Goal: Communication & Community: Share content

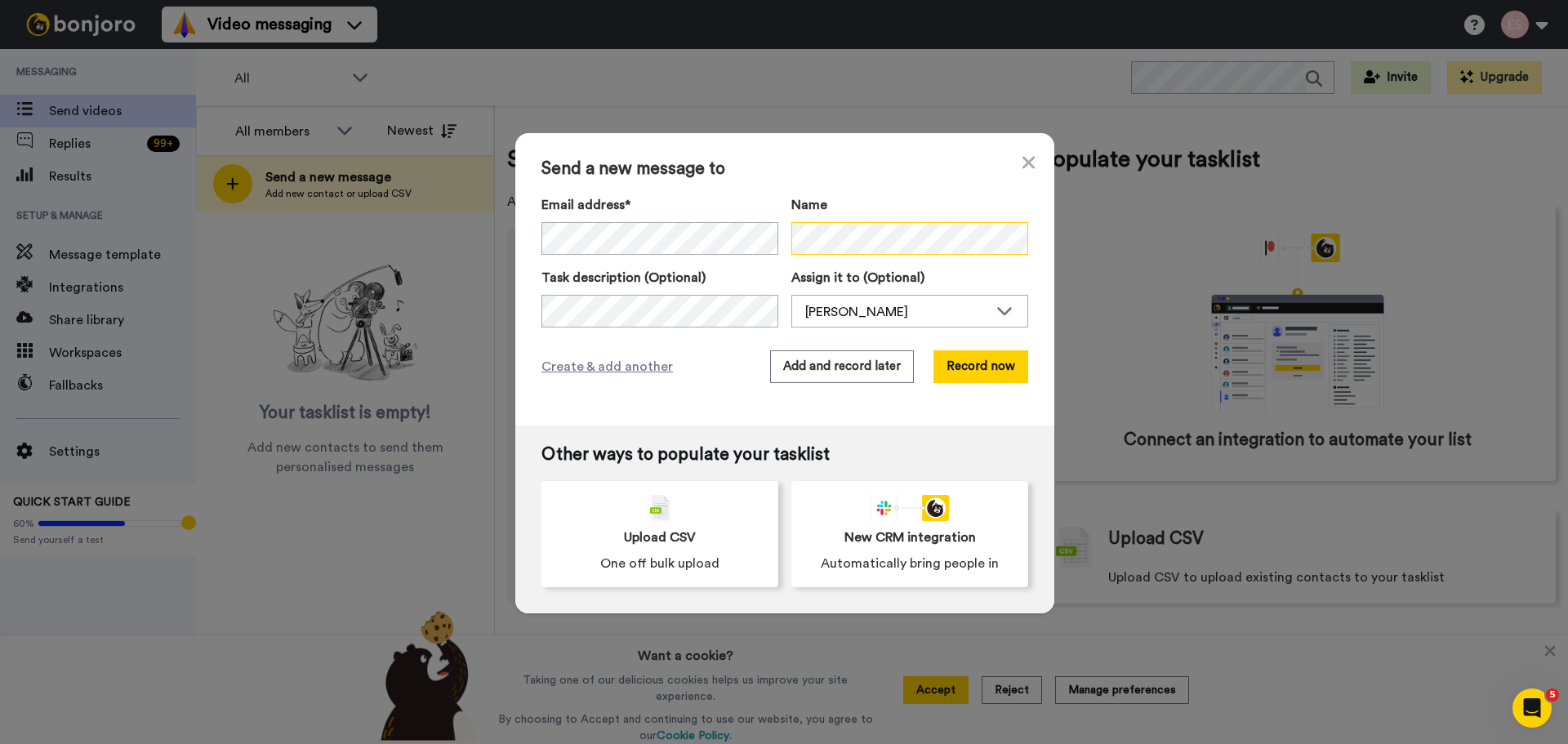
click at [1168, 235] on div "Send a new message to Email address* No search result for ‘ [EMAIL_ADDRESS][DOM…" at bounding box center [784, 372] width 1568 height 744
click at [995, 354] on button "Record now" at bounding box center [981, 367] width 95 height 33
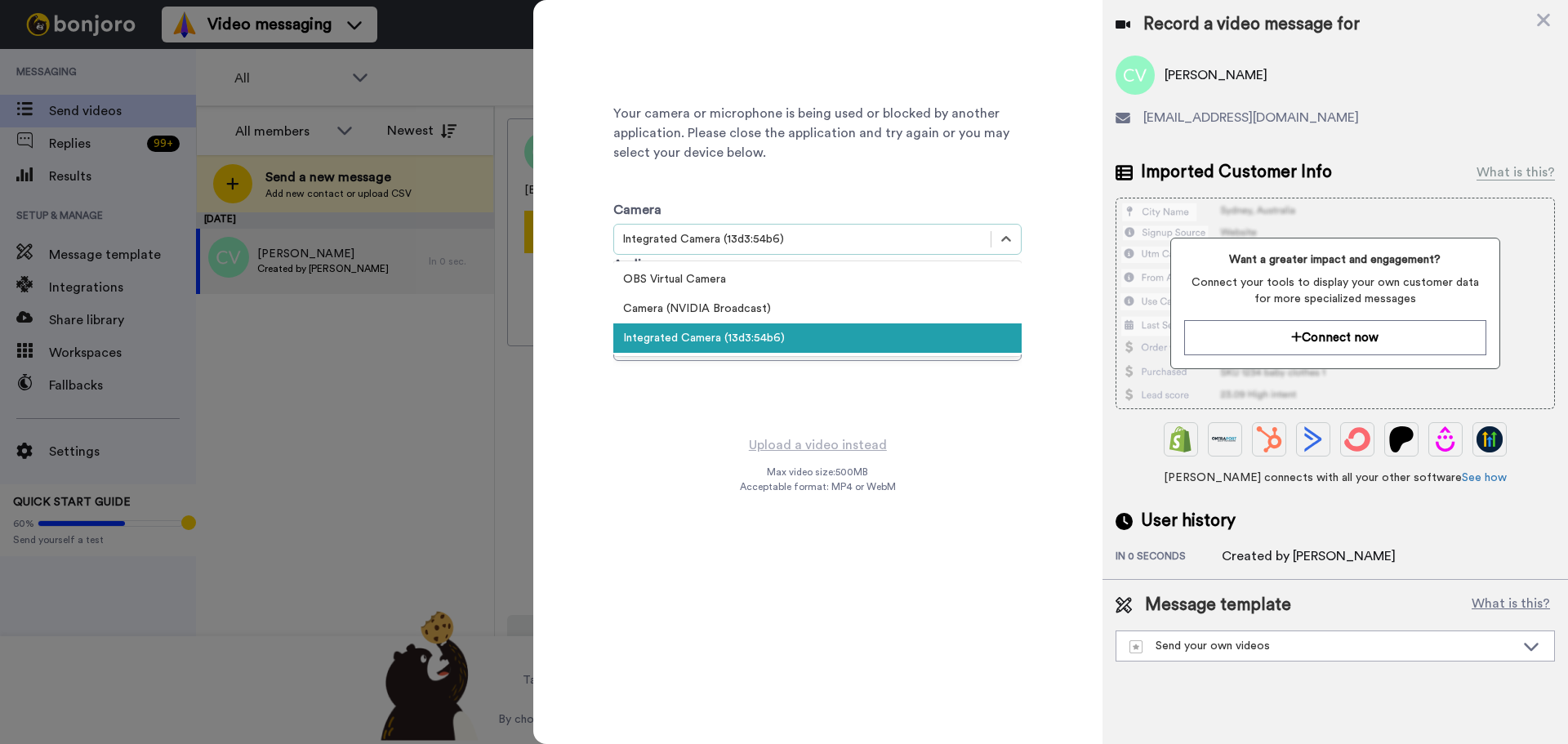
click at [756, 242] on div "Integrated Camera (13d3:54b6)" at bounding box center [803, 239] width 360 height 17
click at [737, 308] on div "Camera (NVIDIA Broadcast)" at bounding box center [817, 309] width 409 height 30
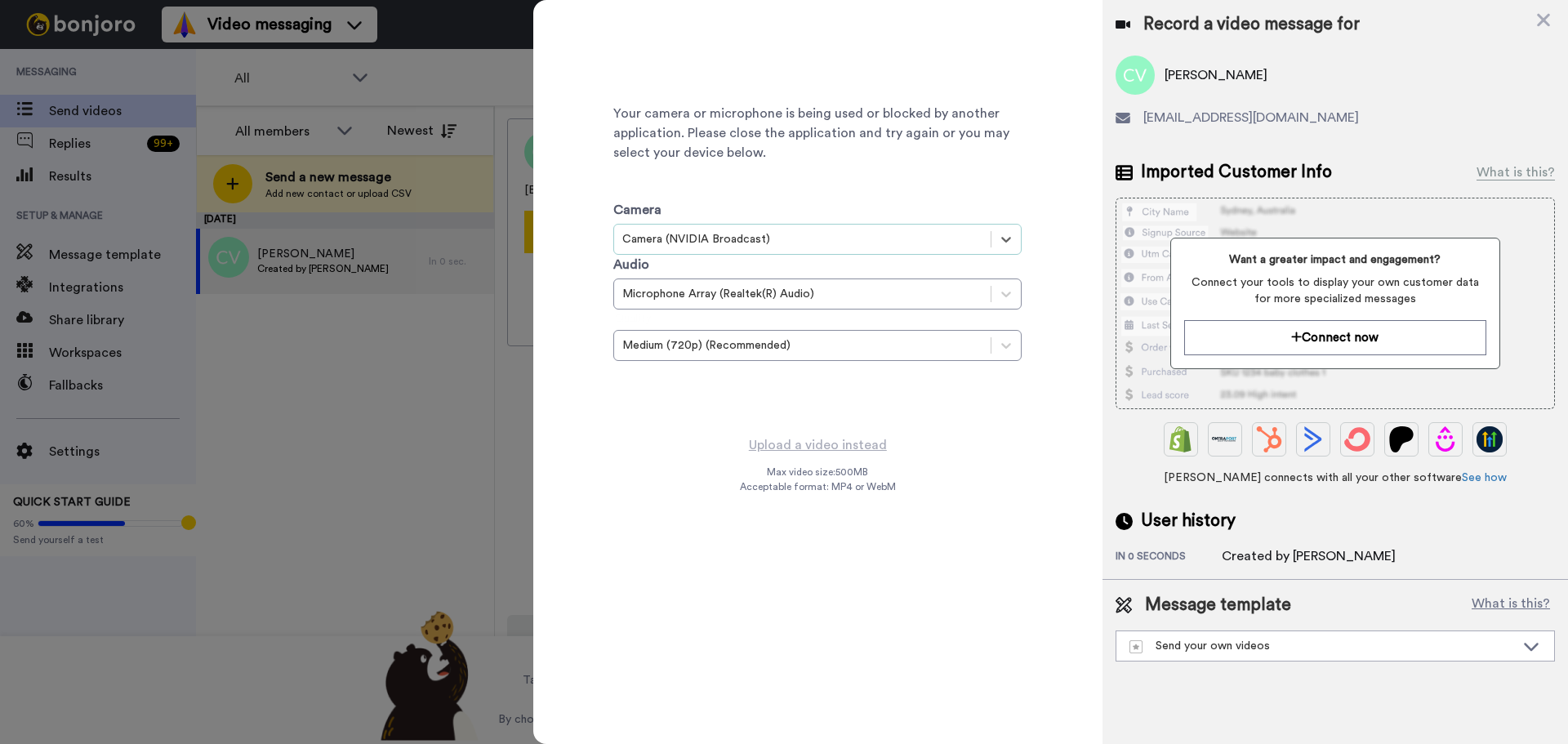
click at [718, 396] on div "Your camera or microphone is being used or blocked by another application. Plea…" at bounding box center [817, 217] width 409 height 409
click at [409, 438] on div at bounding box center [784, 372] width 1568 height 744
click at [1537, 24] on icon at bounding box center [1544, 20] width 17 height 21
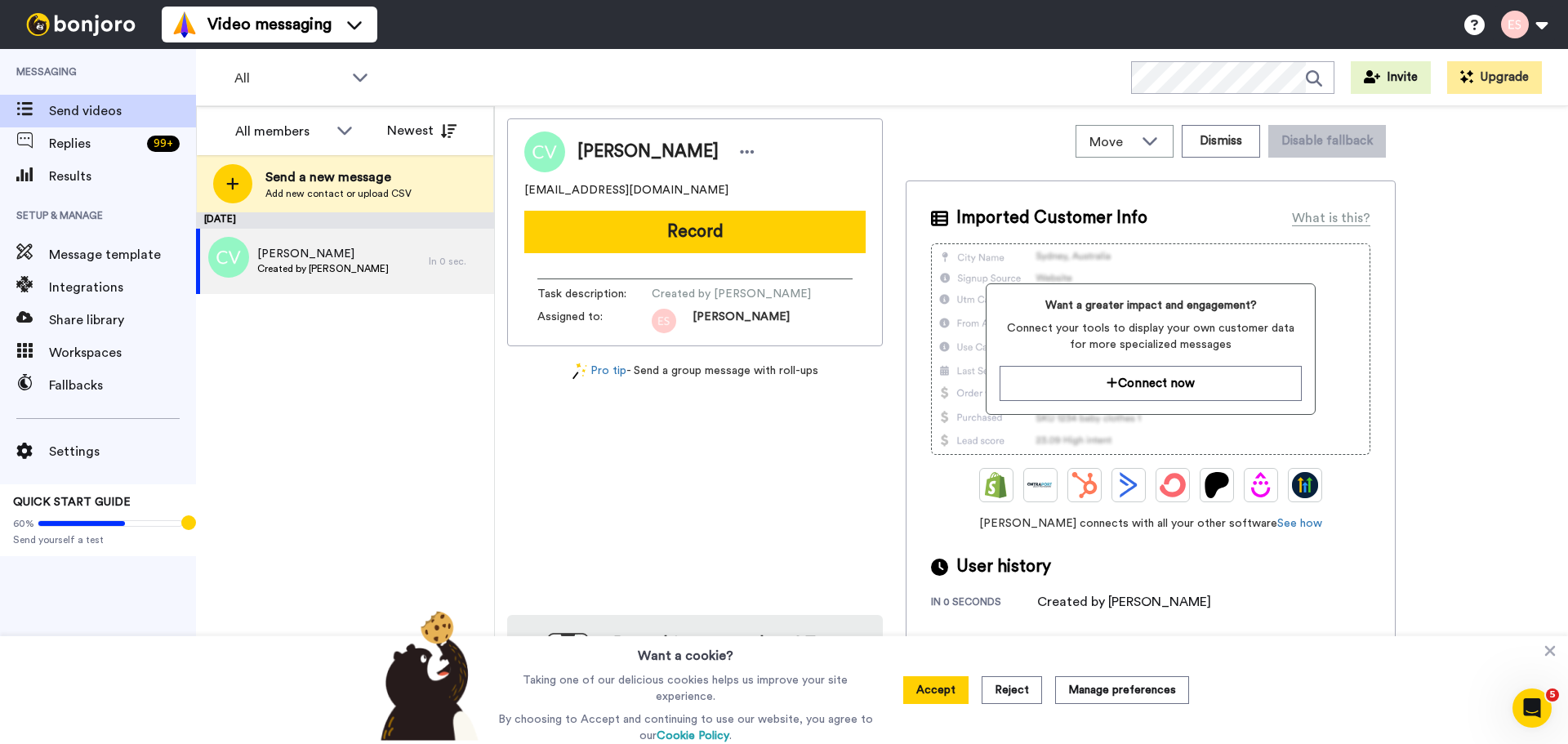
click at [356, 410] on div "[DATE] [PERSON_NAME] Created by [PERSON_NAME] In 0 sec." at bounding box center [344, 478] width 298 height 532
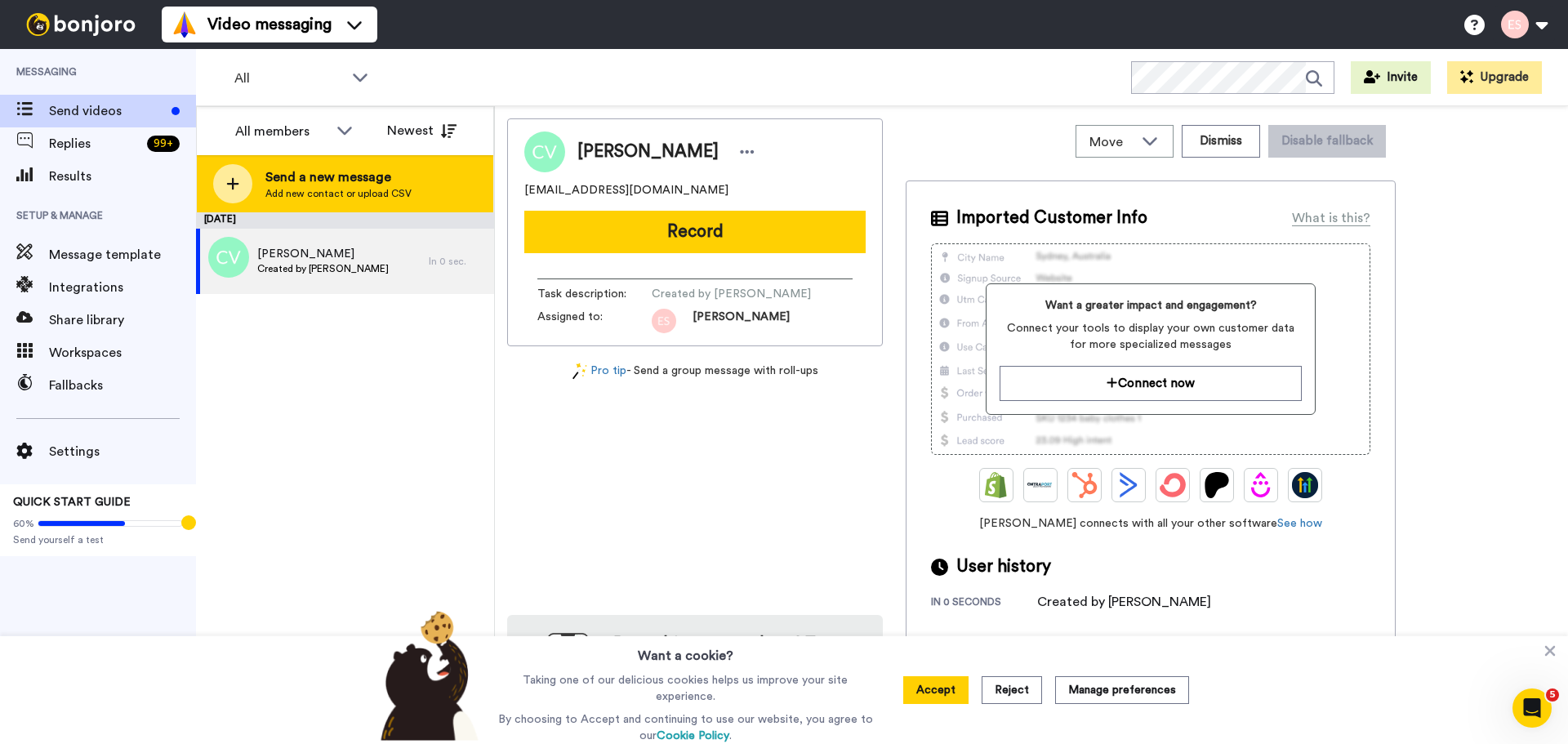
click at [251, 186] on div at bounding box center [232, 183] width 39 height 39
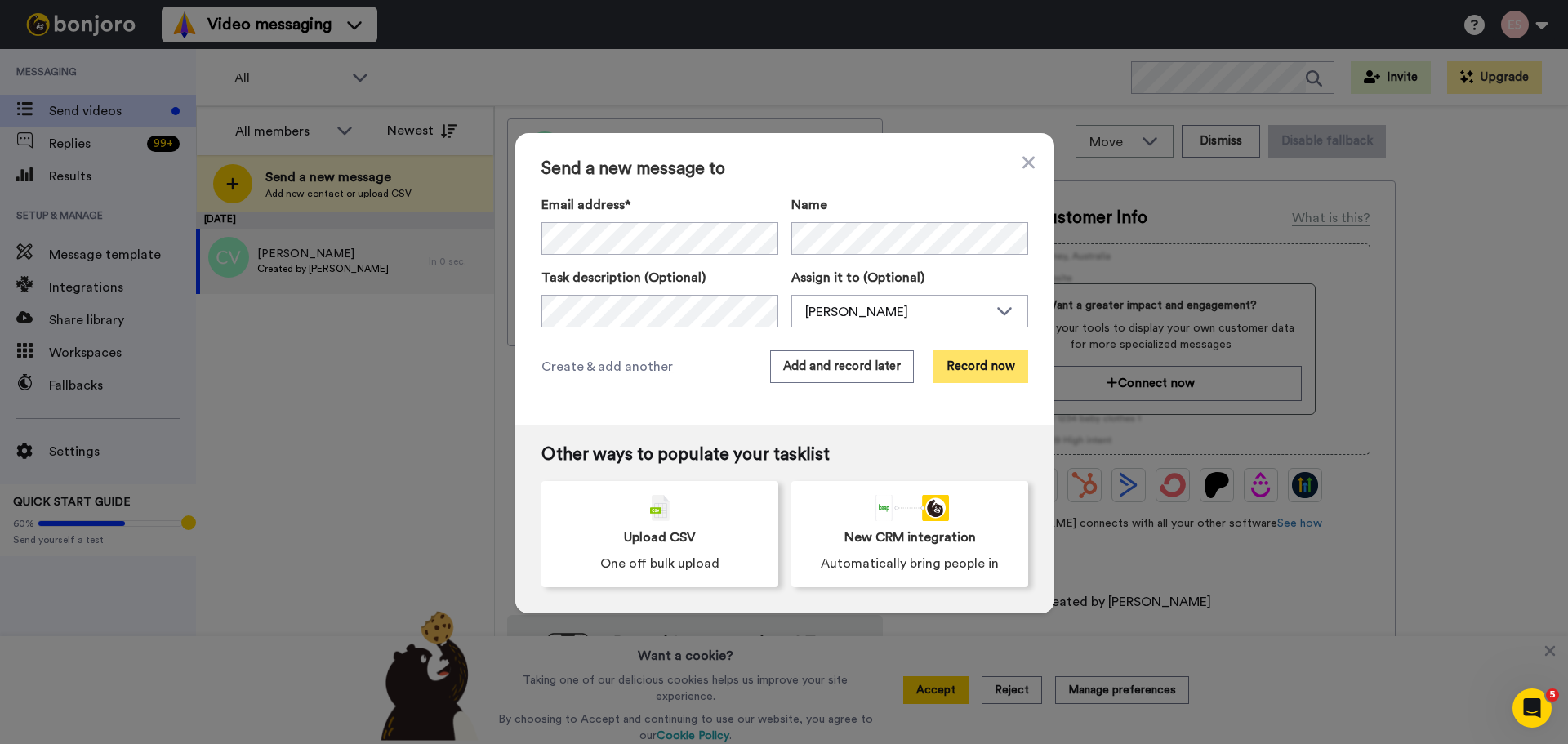
click at [980, 365] on button "Record now" at bounding box center [981, 367] width 95 height 33
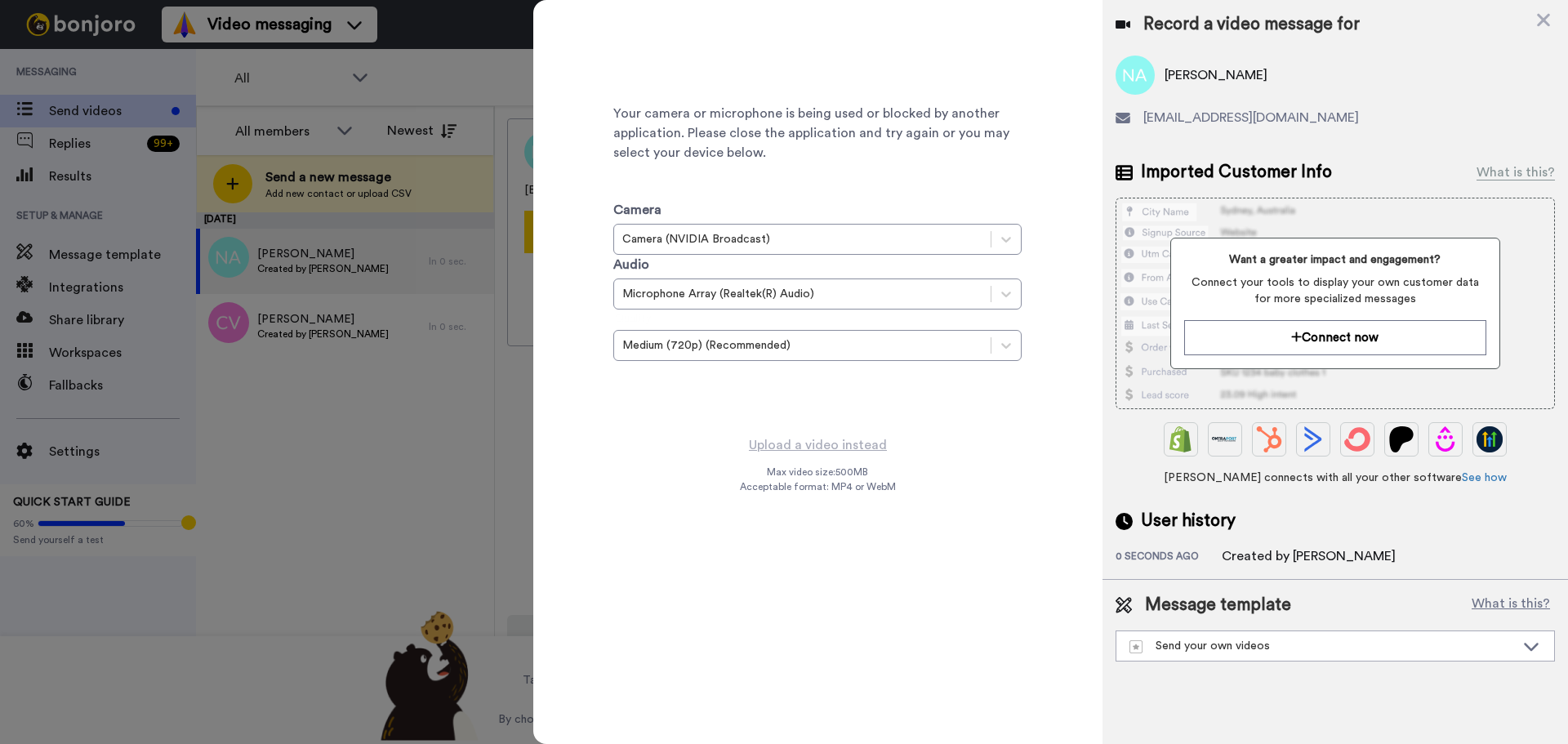
click at [391, 373] on div at bounding box center [784, 372] width 1568 height 744
click at [1549, 22] on icon at bounding box center [1544, 20] width 17 height 21
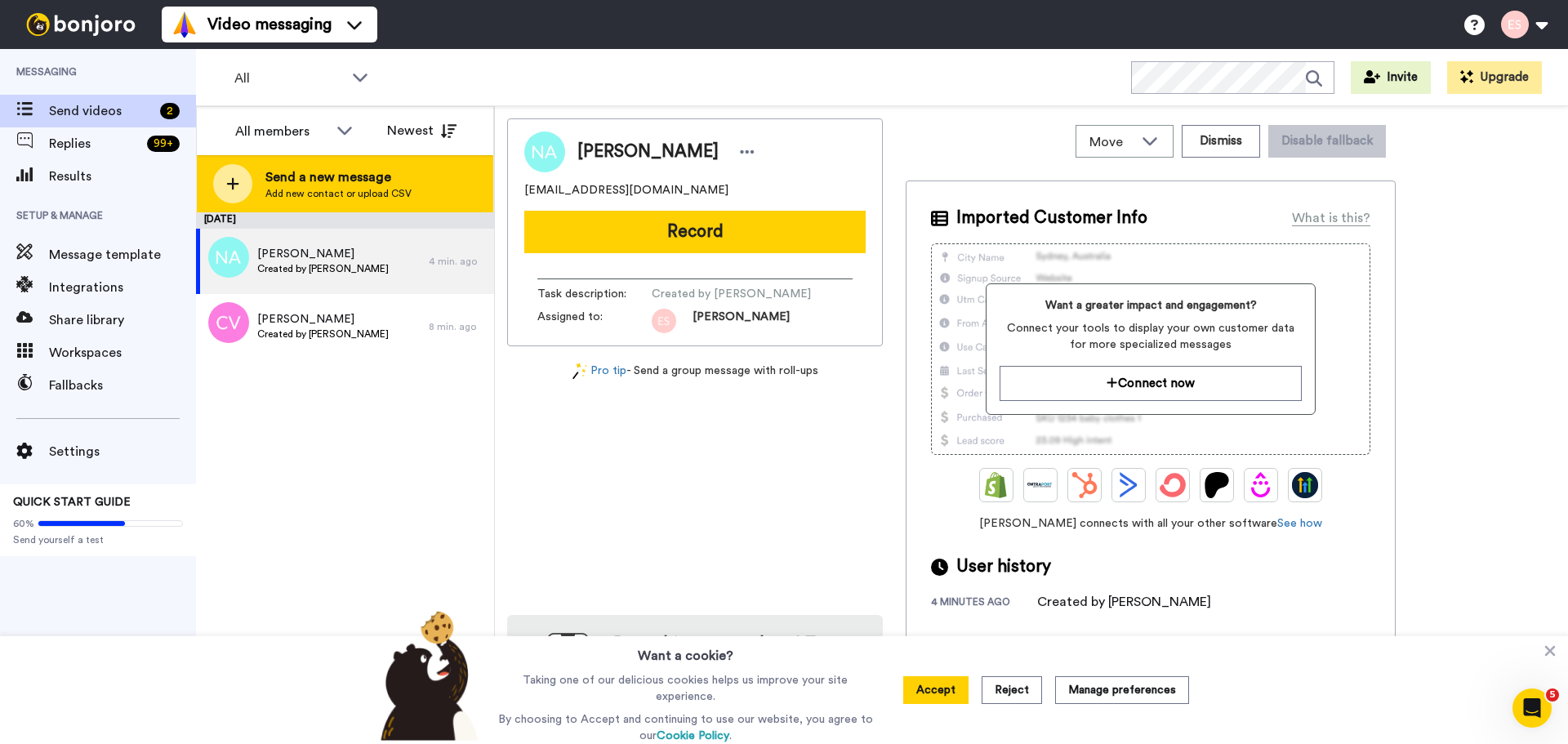
click at [227, 182] on icon at bounding box center [233, 184] width 13 height 15
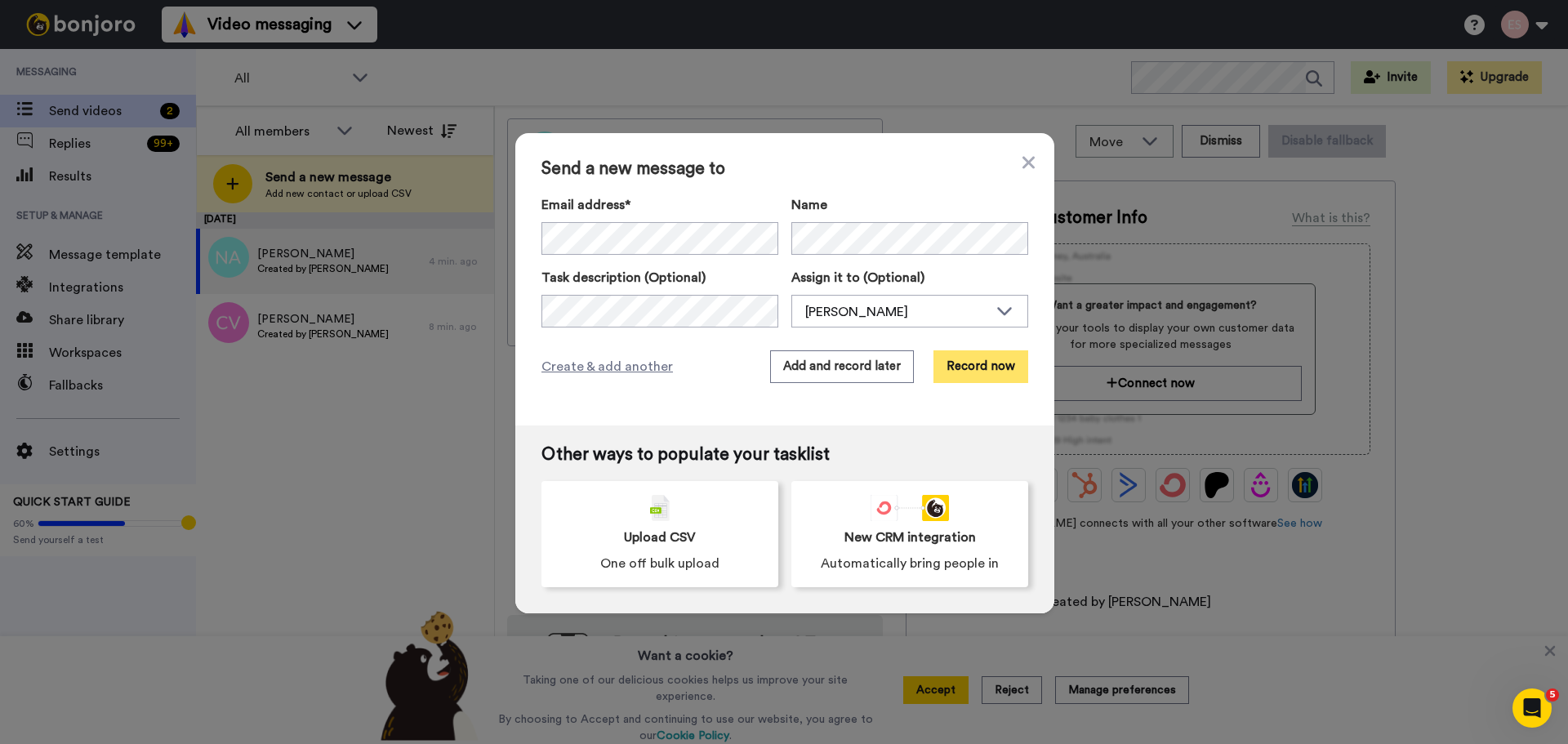
click at [995, 366] on button "Record now" at bounding box center [981, 367] width 95 height 33
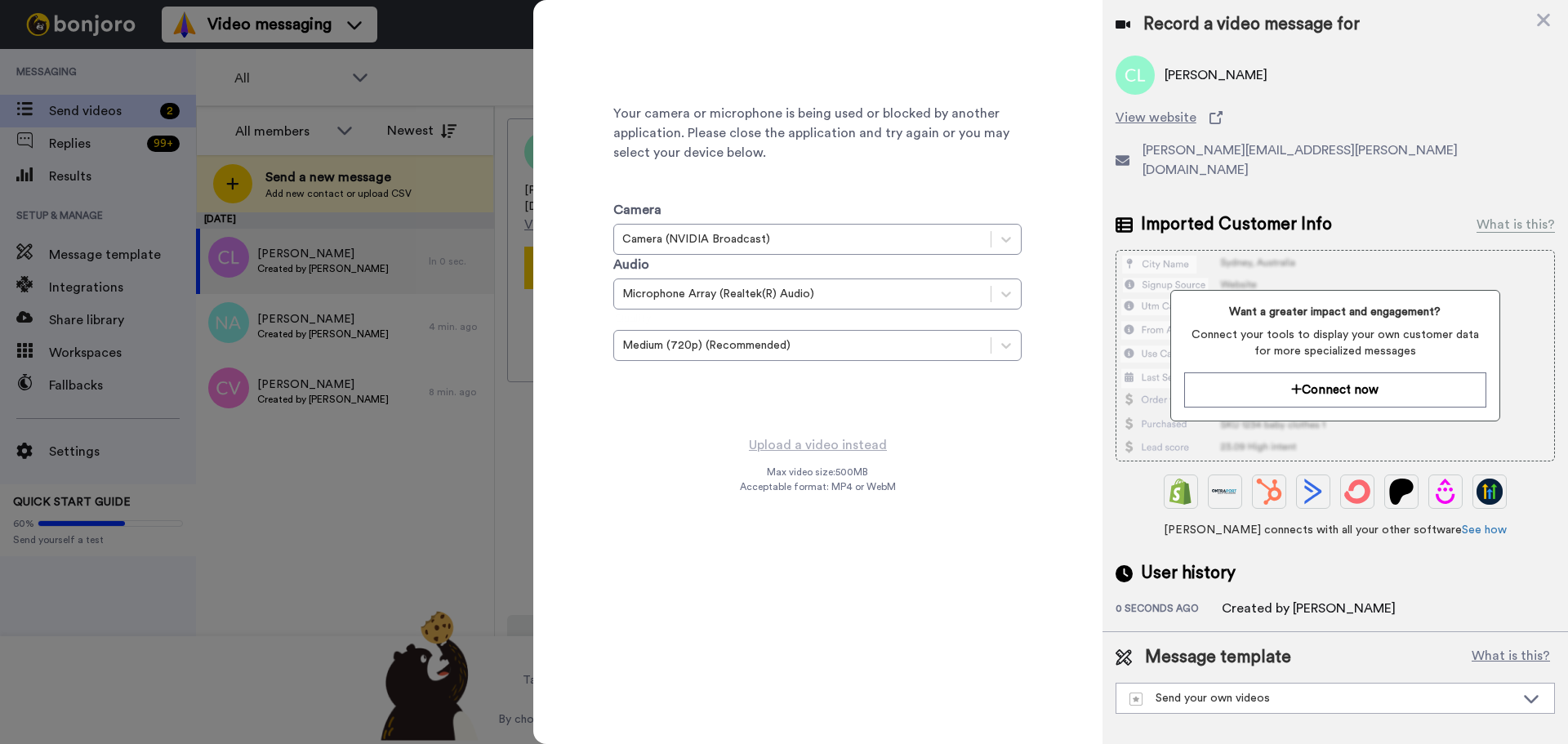
click at [436, 543] on div at bounding box center [784, 372] width 1568 height 744
click at [1547, 27] on icon at bounding box center [1544, 20] width 17 height 21
